Goal: Transaction & Acquisition: Purchase product/service

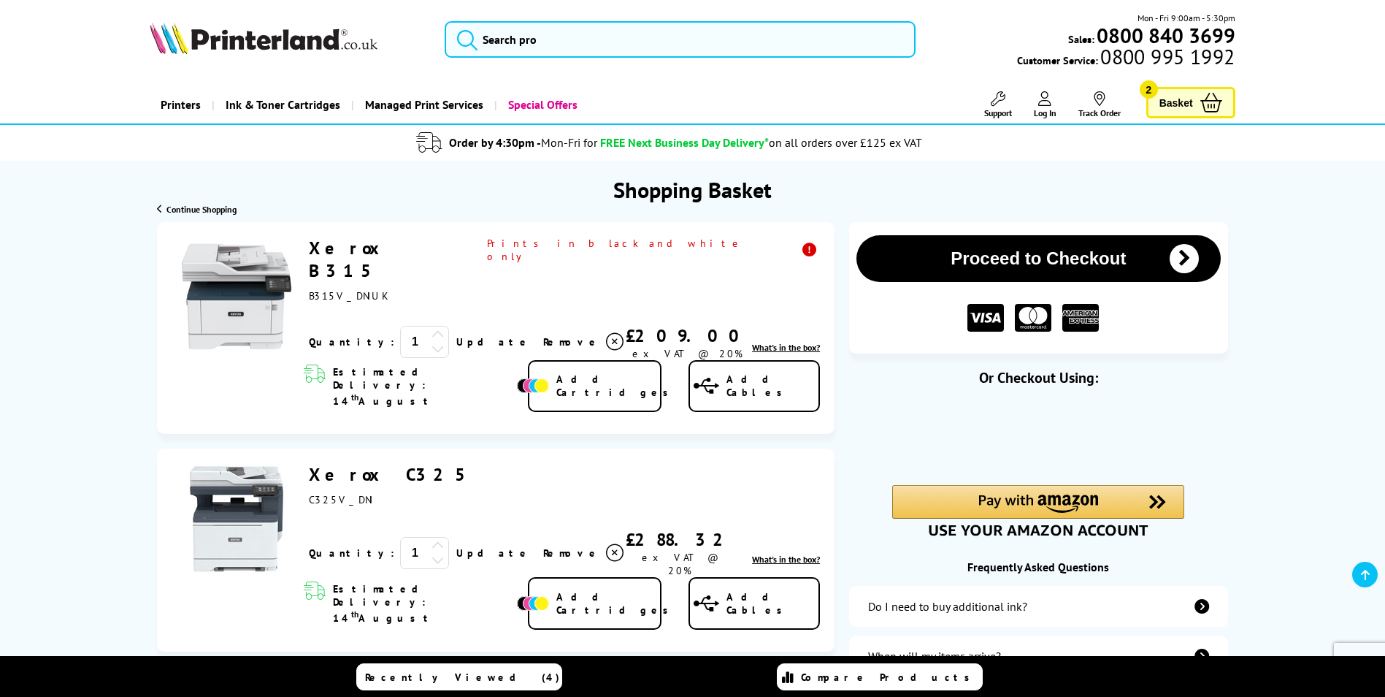
scroll to position [127, 0]
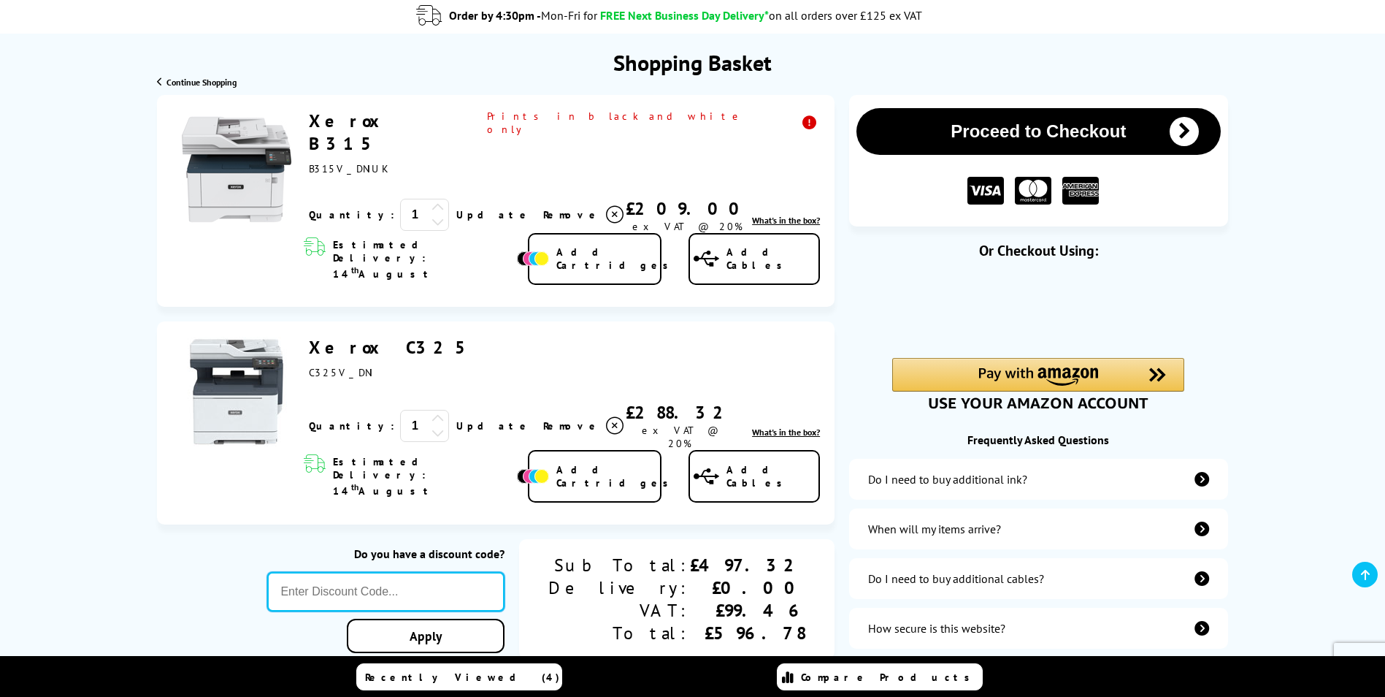
click at [505, 572] on input "text" at bounding box center [385, 591] width 237 height 39
click at [714, 172] on div "Xerox B315" at bounding box center [561, 171] width 518 height 123
click at [543, 208] on span "Remove" at bounding box center [572, 214] width 58 height 13
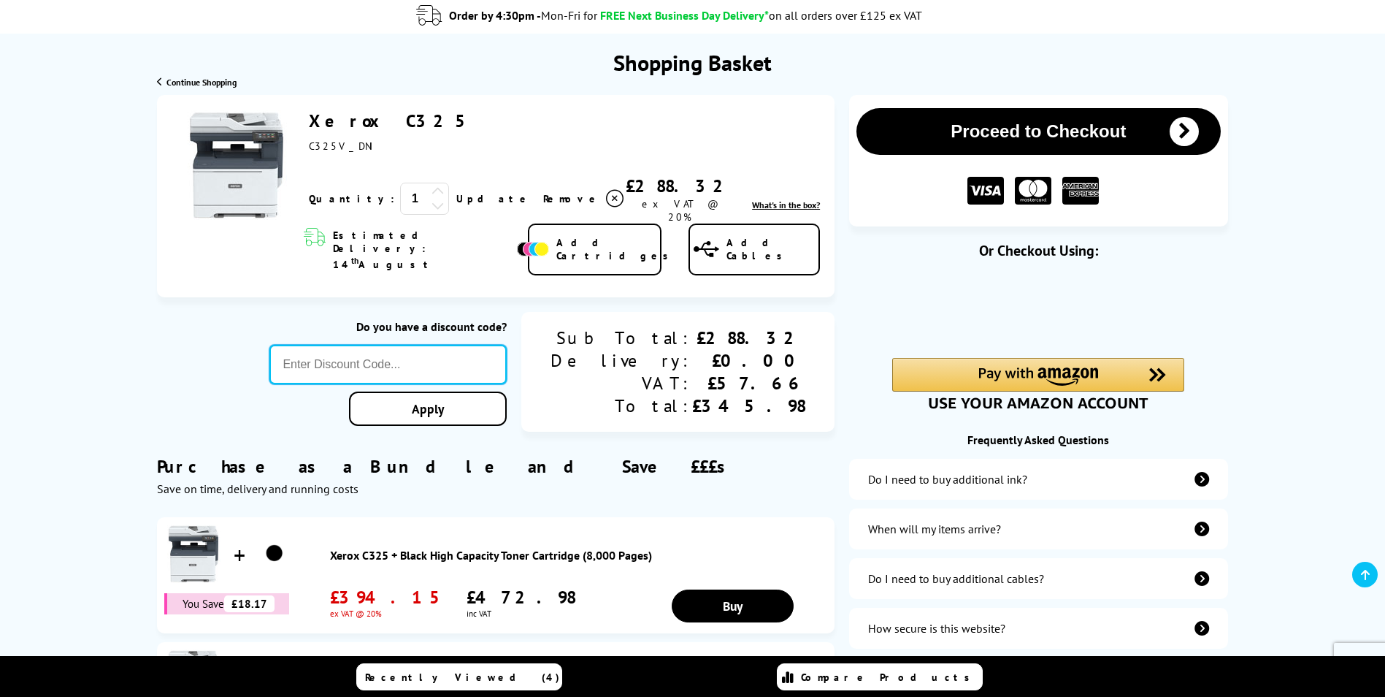
click at [437, 345] on input "text" at bounding box center [387, 364] width 237 height 39
type input "[DATE]"
click at [451, 395] on link "Apply" at bounding box center [428, 408] width 158 height 34
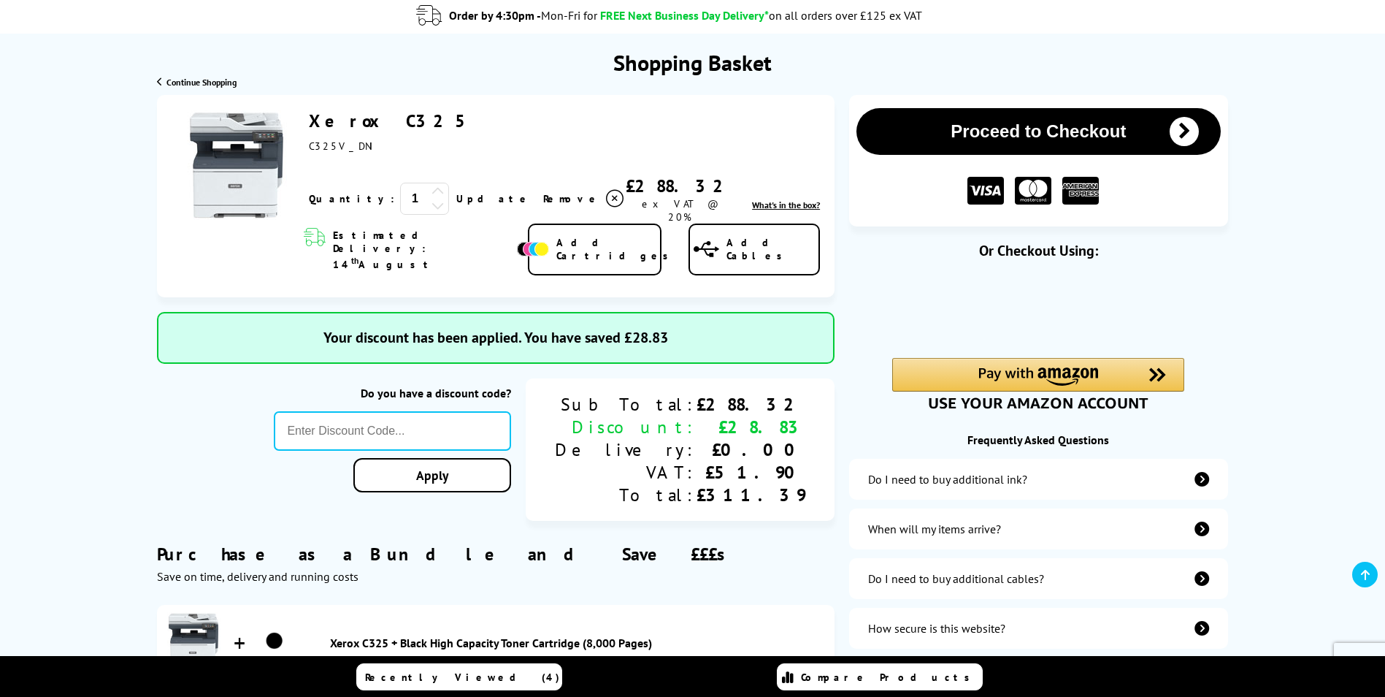
click at [237, 137] on img at bounding box center [237, 165] width 110 height 110
click at [318, 114] on link "Xerox C325" at bounding box center [393, 121] width 169 height 23
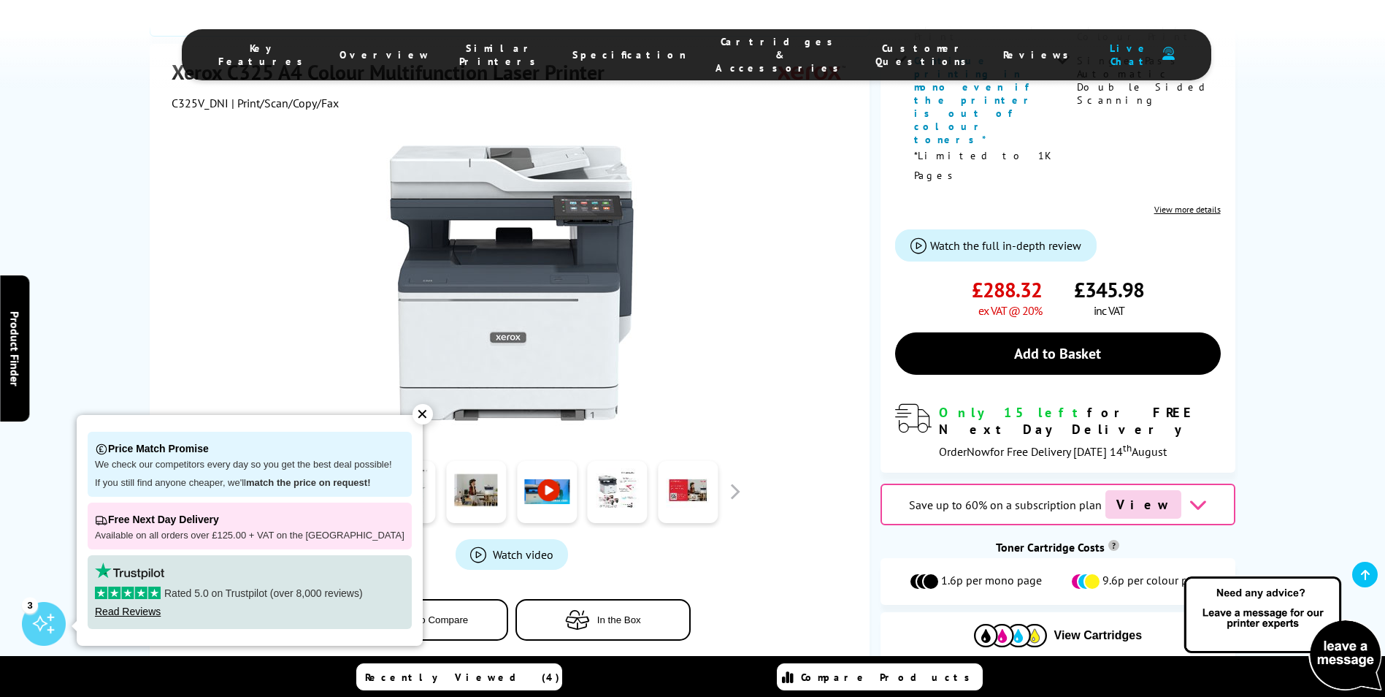
scroll to position [585, 0]
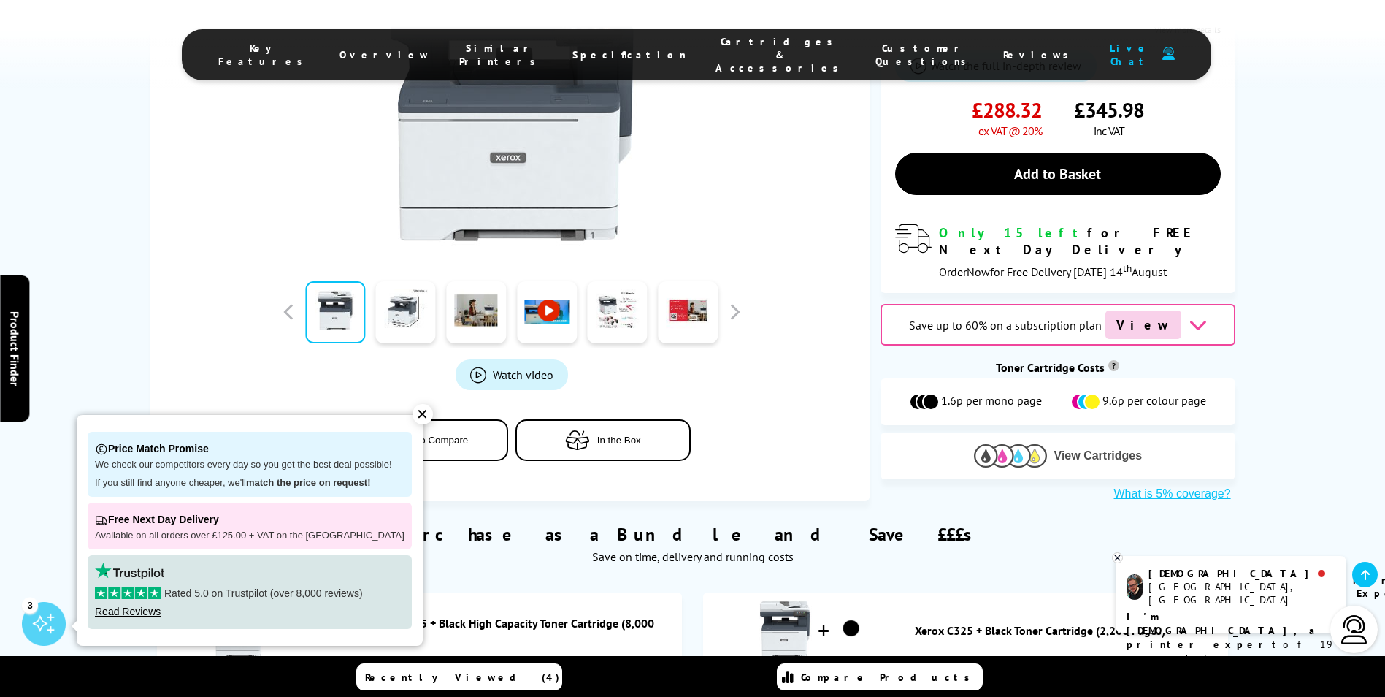
click at [1106, 443] on button "View Cartridges" at bounding box center [1058, 455] width 333 height 24
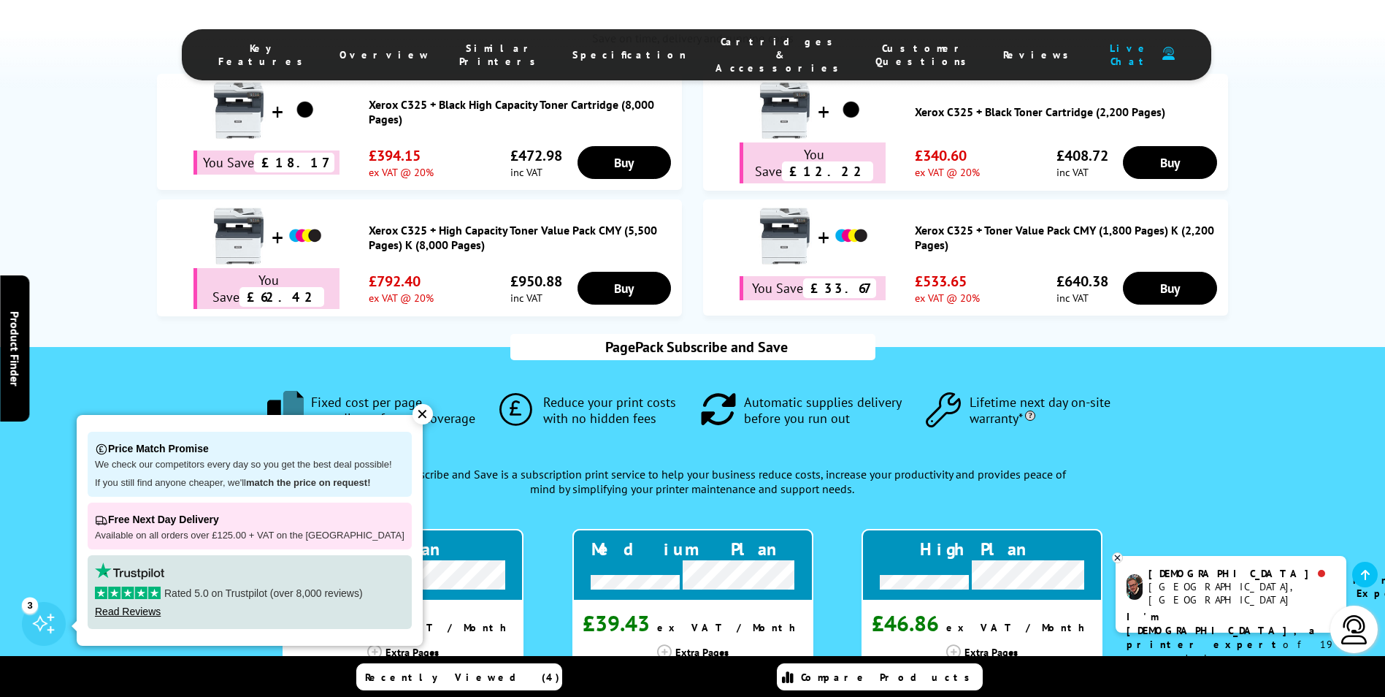
scroll to position [1198, 0]
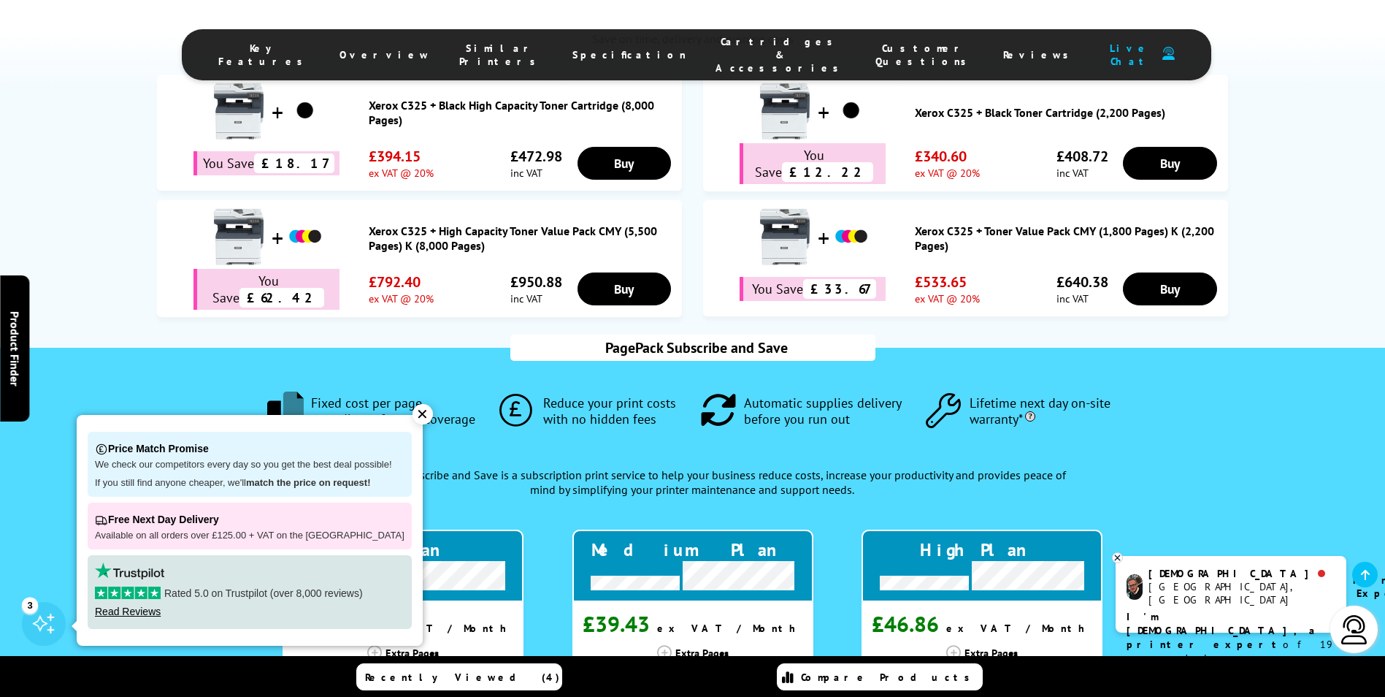
click at [413, 422] on div "✕" at bounding box center [423, 414] width 20 height 20
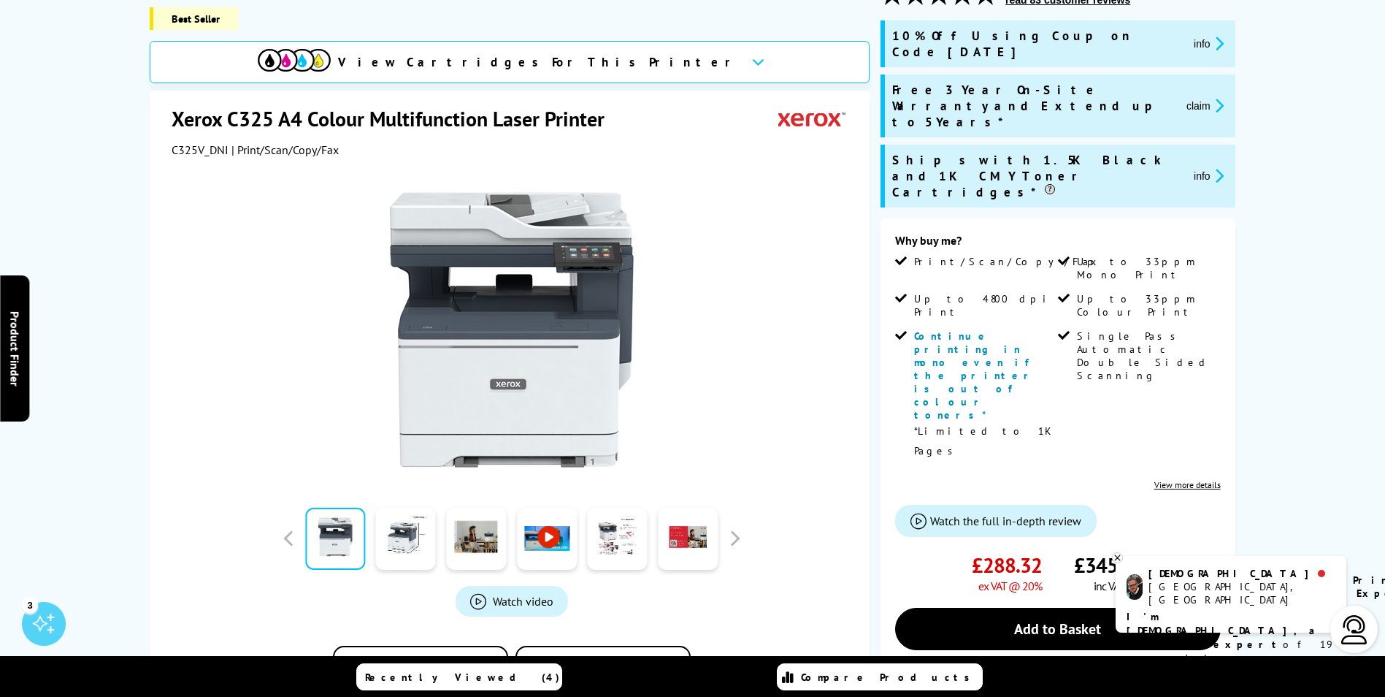
scroll to position [0, 0]
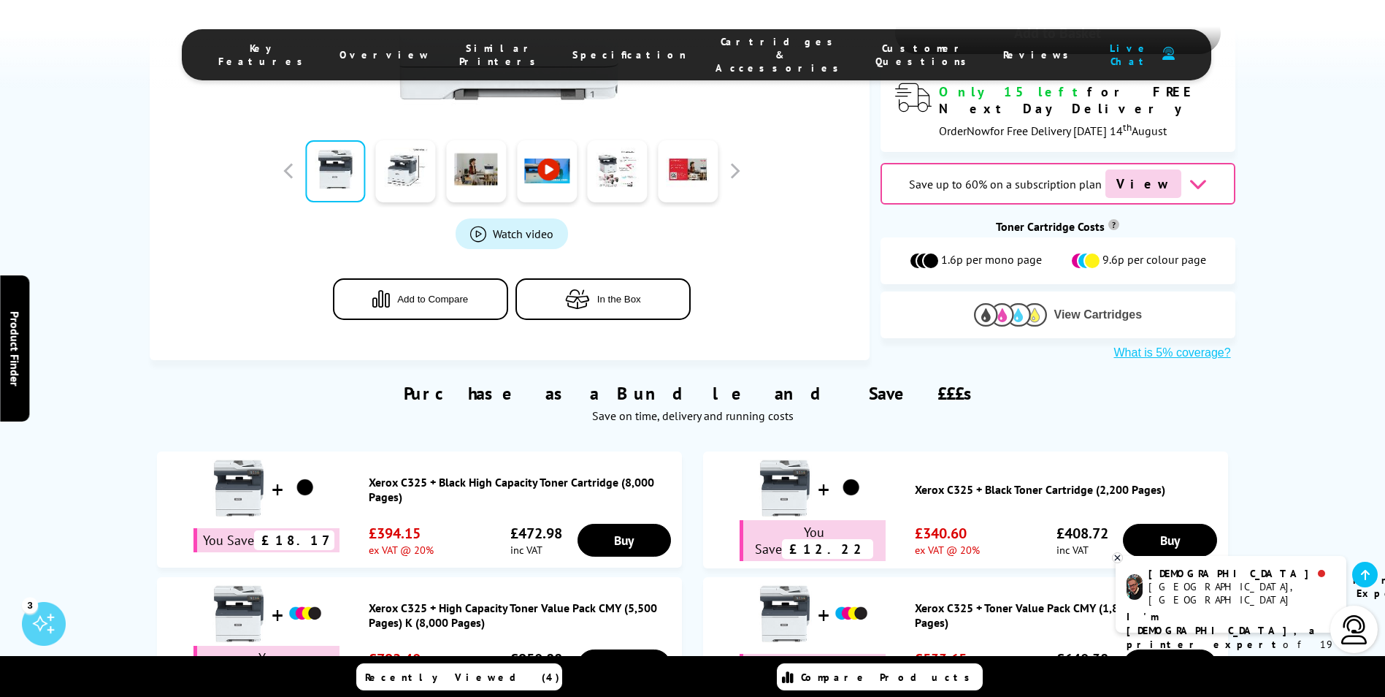
click at [1038, 303] on img at bounding box center [1010, 314] width 73 height 23
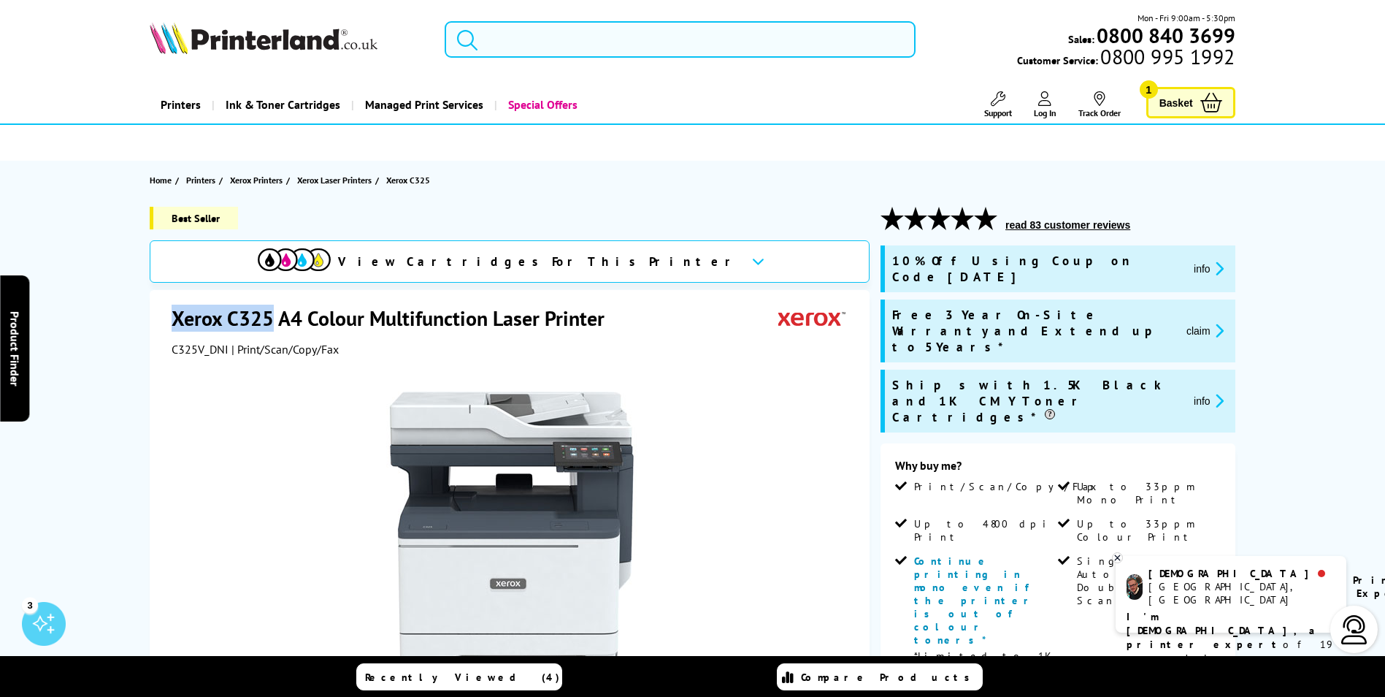
copy h1 "Xerox C325"
drag, startPoint x: 172, startPoint y: 322, endPoint x: 274, endPoint y: 322, distance: 101.5
click at [274, 322] on h1 "Xerox C325 A4 Colour Multifunction Laser Printer" at bounding box center [396, 318] width 448 height 27
